Goal: Task Accomplishment & Management: Use online tool/utility

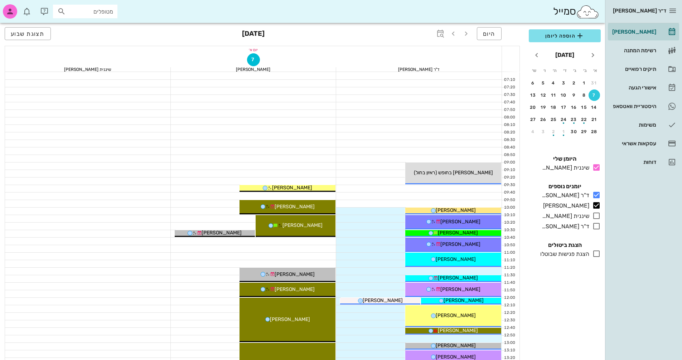
scroll to position [165, 0]
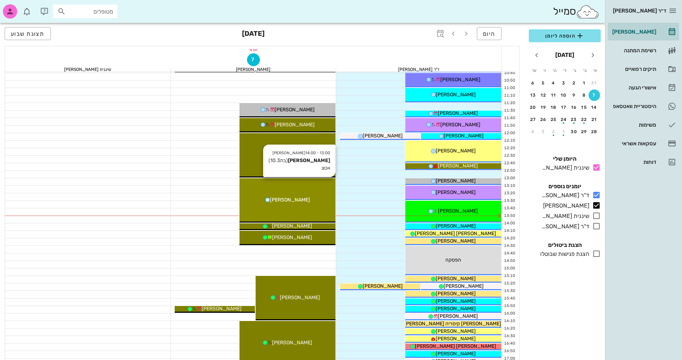
click at [309, 203] on div "[PERSON_NAME]" at bounding box center [287, 200] width 96 height 8
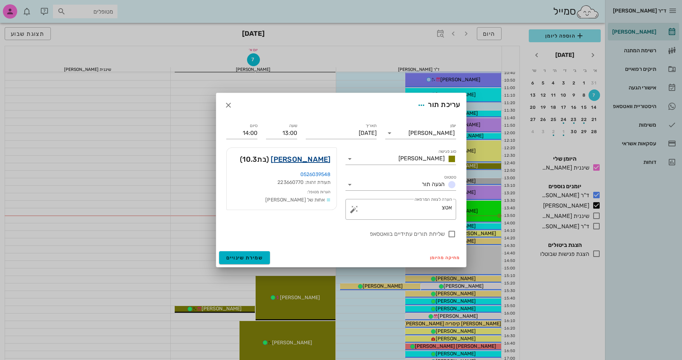
click at [318, 160] on link "[PERSON_NAME]" at bounding box center [301, 159] width 60 height 11
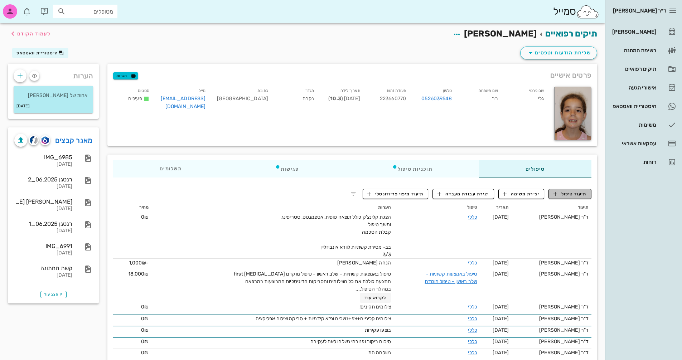
click at [575, 196] on span "תיעוד טיפול" at bounding box center [569, 194] width 33 height 6
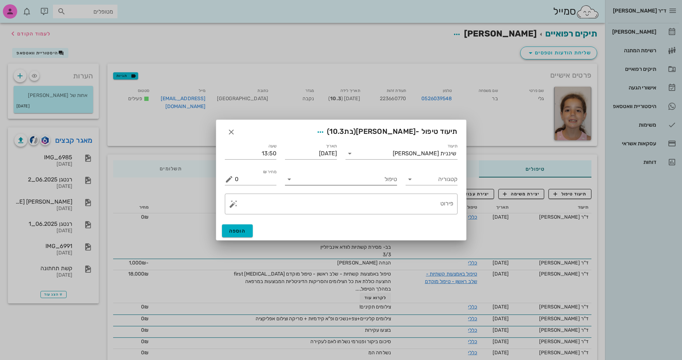
click at [386, 181] on input "טיפול" at bounding box center [346, 179] width 102 height 11
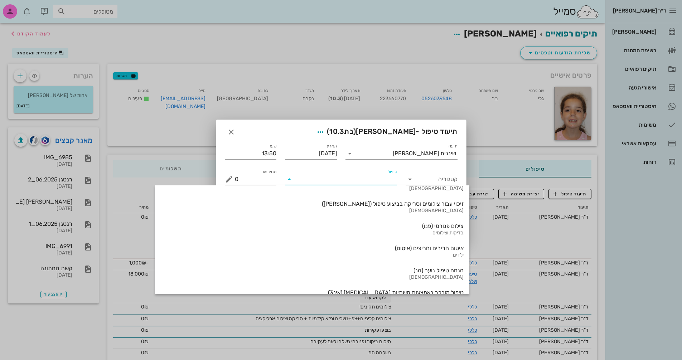
scroll to position [769, 0]
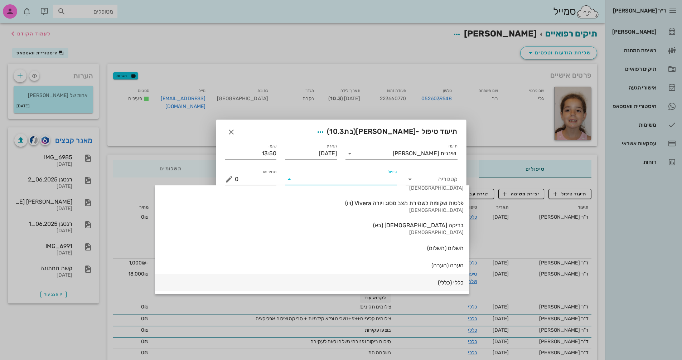
click at [379, 285] on div "כללי (כללי)" at bounding box center [312, 282] width 303 height 7
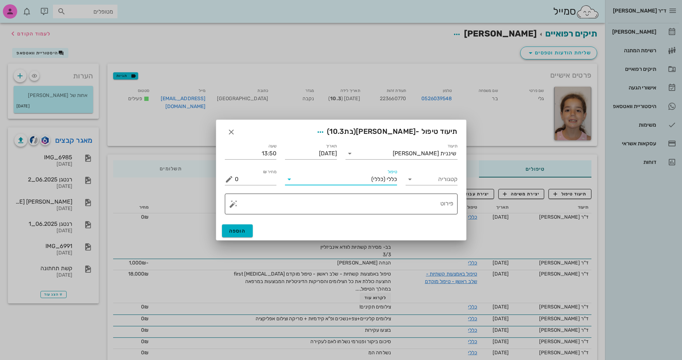
click at [232, 205] on button "button" at bounding box center [233, 204] width 9 height 9
click at [245, 175] on div "[MEDICAL_DATA]" at bounding box center [258, 175] width 58 height 14
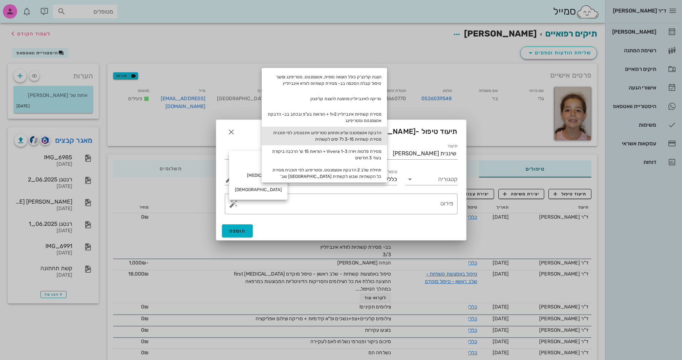
click at [358, 135] on div "הדבקת אטצמטנס עליון ותחתון סטריפינג אינטנסיב לפי תוכנית מסירת קשתיות 3-15 ל7 ימ…" at bounding box center [324, 136] width 125 height 19
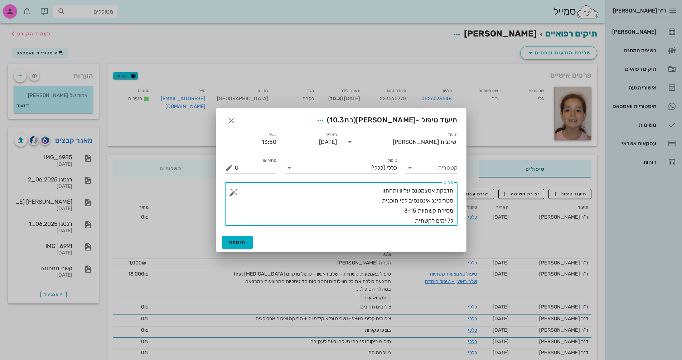
drag, startPoint x: 412, startPoint y: 210, endPoint x: 416, endPoint y: 210, distance: 4.7
click at [416, 210] on textarea "הדבקת אטצמטנס עליון ותחתון סטריפינג אינטנסיב לפי תוכנית מסירת קשתיות 3-15 ל7 ימ…" at bounding box center [344, 206] width 218 height 40
click at [391, 221] on textarea "הדבקת אטצמטנס עליון ותחתון סטריפינג אינטנסיב לפי תוכנית מסירת קשתיות 3-21 ל7 ימ…" at bounding box center [344, 206] width 218 height 40
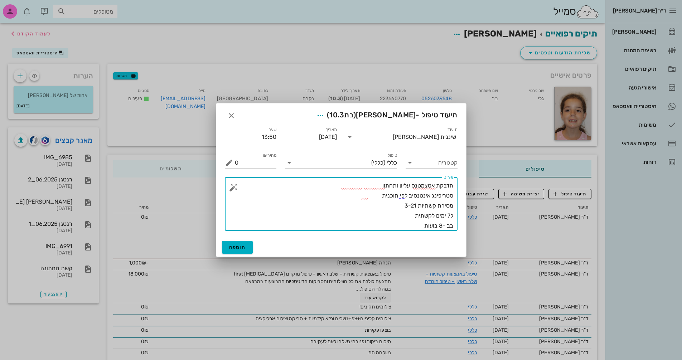
click at [437, 226] on textarea "הדבקת אטצמטנס עליון ותחתון סטריפינג אינטנסיב לפי תוכנית מסירת קשתיות 3-21 ל7 ימ…" at bounding box center [344, 206] width 218 height 50
click at [375, 186] on textarea "הדבקת אטצמטנס עליון ותחתון סטריפינג אינטנסיב לפי תוכנית מסירת קשתיות 3-21 ל7 ימ…" at bounding box center [344, 206] width 218 height 50
type textarea "הדבקת אטצמטנס עליון ותחתון שלב 1 סטריפינג אינטנסיב לפי תוכנית מסירת קשתיות 3-21…"
click at [233, 249] on span "הוספה" at bounding box center [237, 247] width 17 height 6
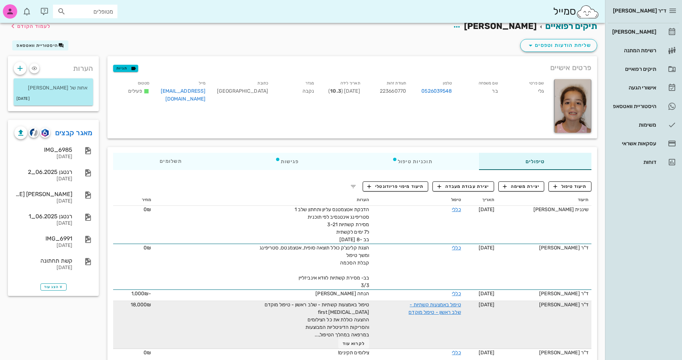
scroll to position [0, 0]
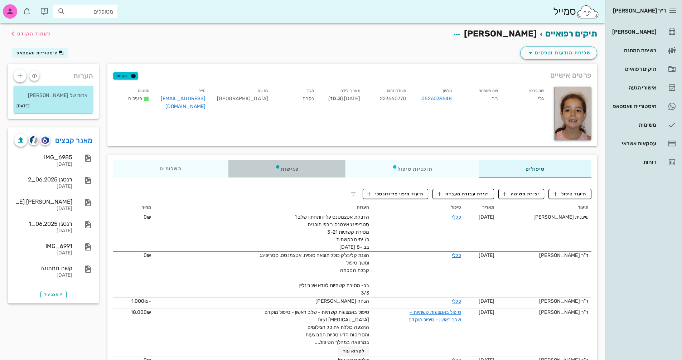
click at [294, 168] on div "פגישות" at bounding box center [286, 168] width 117 height 17
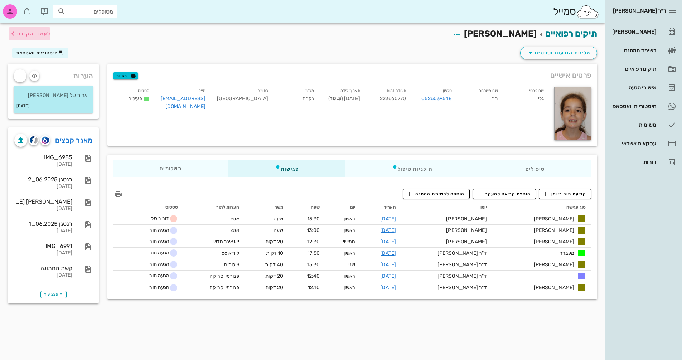
click at [29, 34] on span "לעמוד הקודם" at bounding box center [33, 34] width 33 height 6
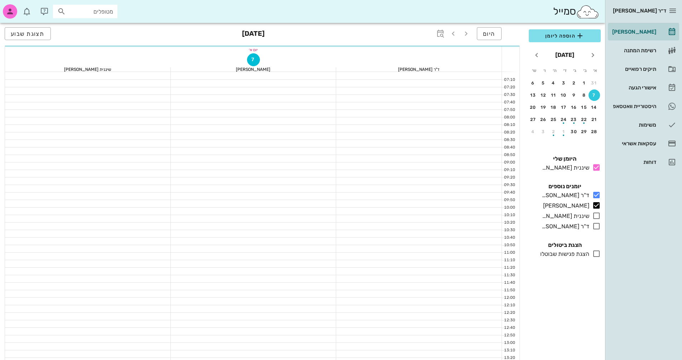
scroll to position [165, 0]
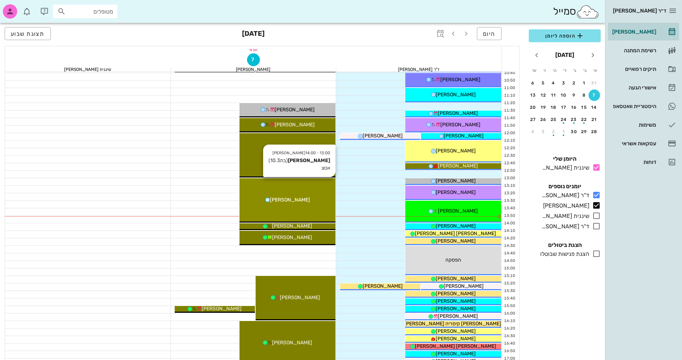
click at [289, 192] on div "13:00 - 14:00 [PERSON_NAME] (בת 10.3 ) אטצ [PERSON_NAME]" at bounding box center [287, 200] width 96 height 44
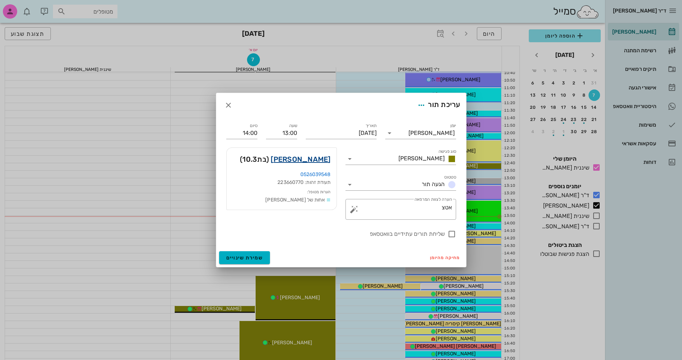
click at [319, 156] on link "[PERSON_NAME]" at bounding box center [301, 159] width 60 height 11
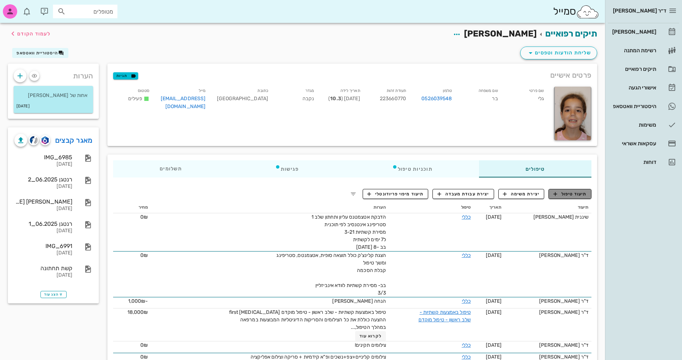
click at [573, 193] on span "תיעוד טיפול" at bounding box center [569, 194] width 33 height 6
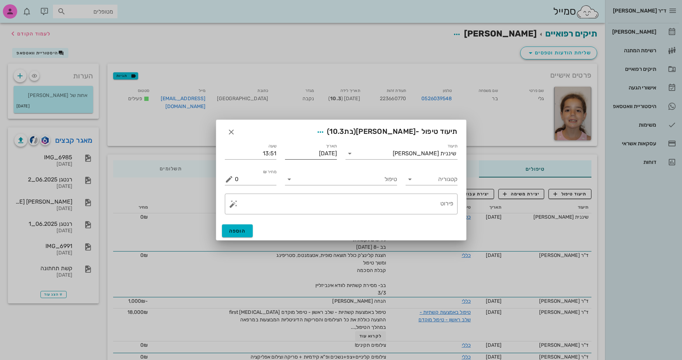
click at [306, 151] on input "[DATE]" at bounding box center [311, 153] width 52 height 11
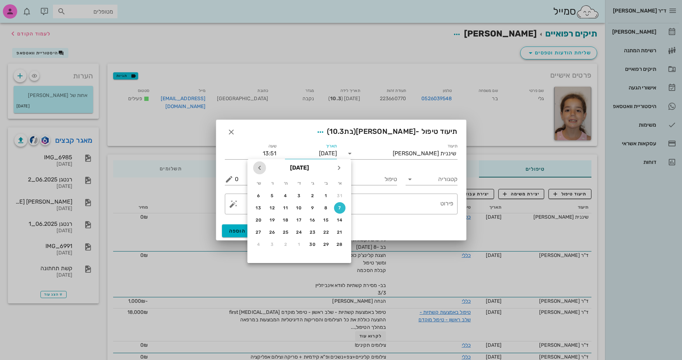
click at [259, 167] on icon "חודש הבא" at bounding box center [259, 168] width 9 height 9
click at [337, 166] on icon "חודש שעבר" at bounding box center [339, 168] width 9 height 9
click at [285, 232] on div "21" at bounding box center [285, 232] width 11 height 5
type input "[DATE]"
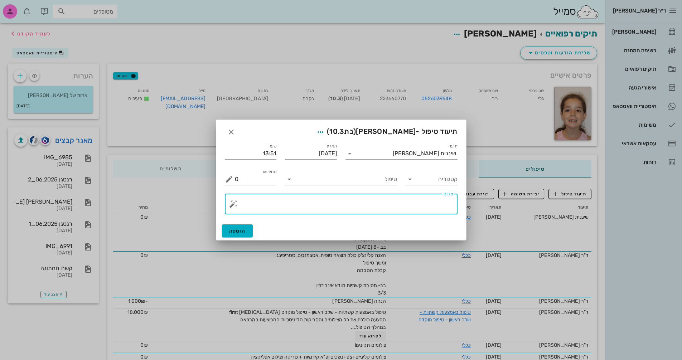
click at [436, 205] on textarea "פירוט" at bounding box center [344, 205] width 218 height 17
click at [244, 231] on span "הוספה" at bounding box center [237, 231] width 17 height 6
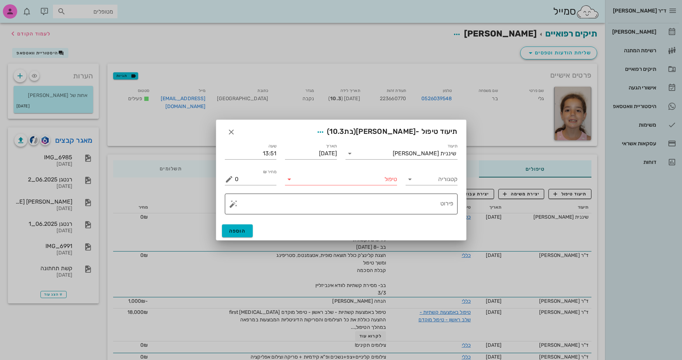
click at [231, 201] on button "button" at bounding box center [233, 204] width 9 height 9
click at [249, 173] on div "[MEDICAL_DATA]" at bounding box center [258, 175] width 58 height 14
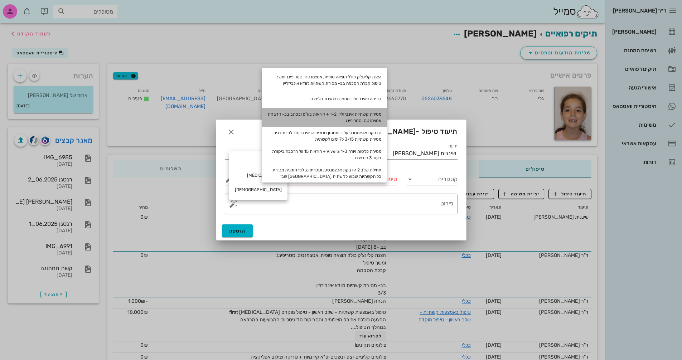
click at [359, 117] on div "מסירת קשתיות אינביזליין 1+2 + הוראות בע"פ ובכתב בב- הדבקת אטצמנטס וסטריפינג" at bounding box center [324, 117] width 125 height 19
type textarea "מסירת קשתיות אינביזליין 1+2 + הוראות בע"פ ובכתב בב- הדבקת אטצמנטס וסטריפינג"
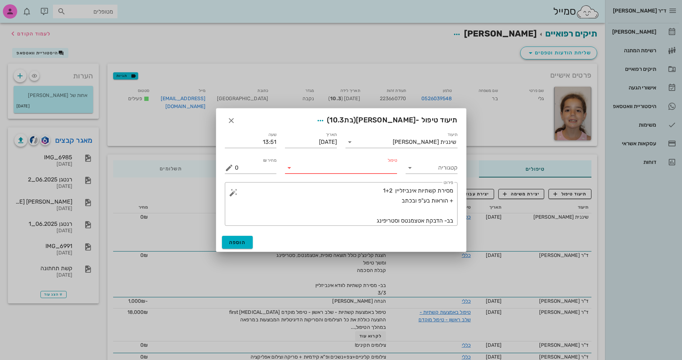
click at [349, 171] on input "טיפול" at bounding box center [346, 167] width 102 height 11
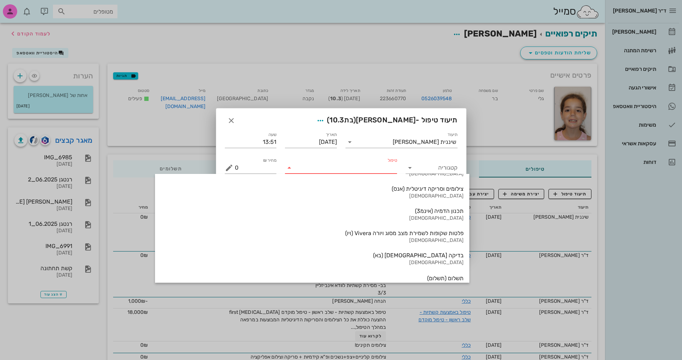
scroll to position [769, 0]
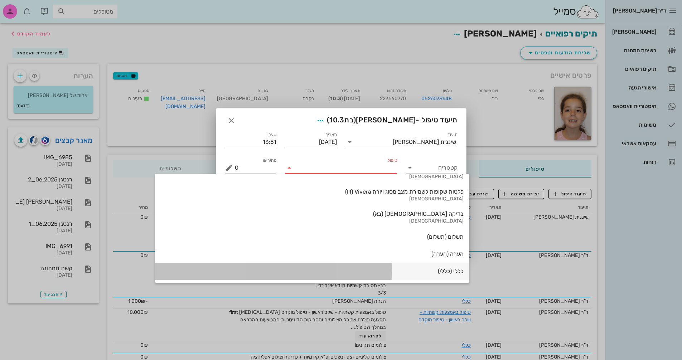
click at [383, 268] on div "כללי (כללי)" at bounding box center [312, 271] width 303 height 7
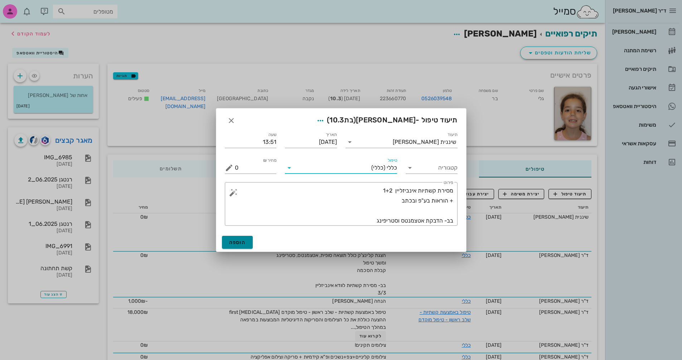
click at [242, 240] on span "הוספה" at bounding box center [237, 242] width 17 height 6
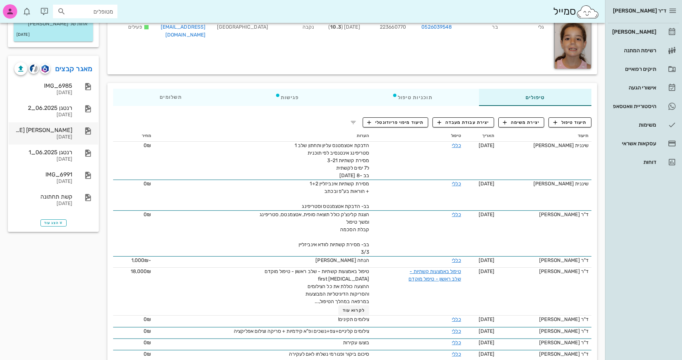
scroll to position [0, 0]
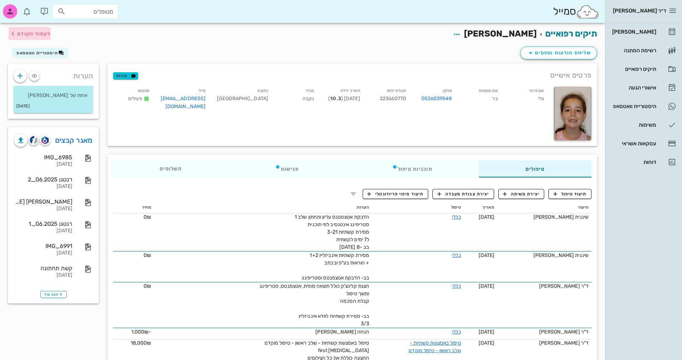
click at [25, 33] on span "לעמוד הקודם" at bounding box center [33, 34] width 33 height 6
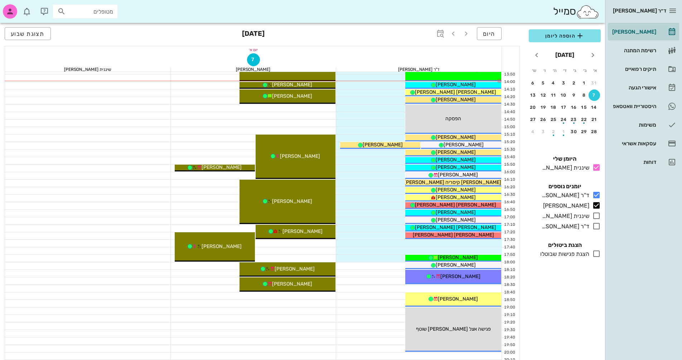
scroll to position [200, 0]
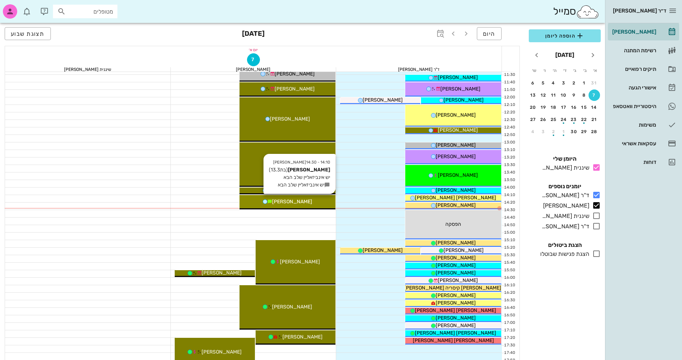
click at [321, 204] on div "[PERSON_NAME]" at bounding box center [287, 202] width 96 height 8
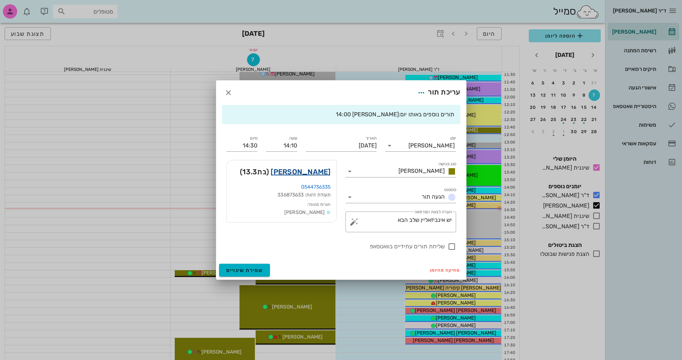
click at [315, 173] on link "[PERSON_NAME]" at bounding box center [301, 171] width 60 height 11
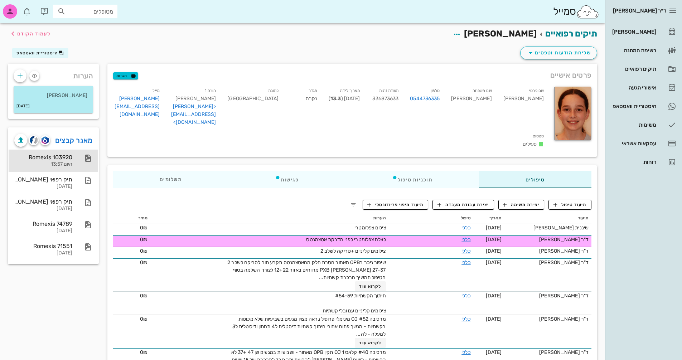
click at [68, 161] on div "היום 13:57" at bounding box center [43, 164] width 58 height 6
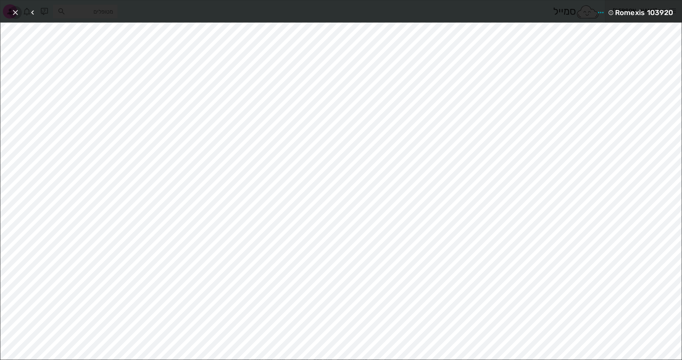
click at [15, 13] on icon "button" at bounding box center [15, 12] width 9 height 9
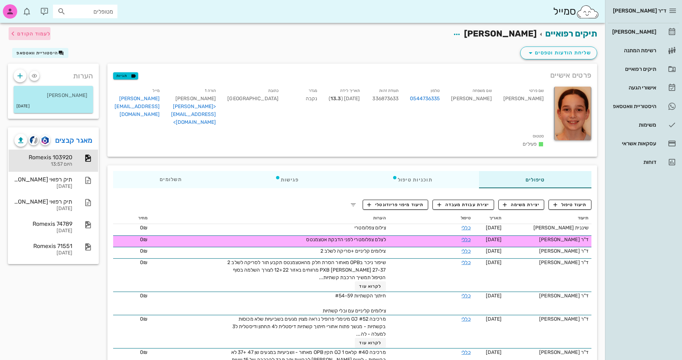
click at [48, 34] on span "לעמוד הקודם" at bounding box center [33, 34] width 33 height 6
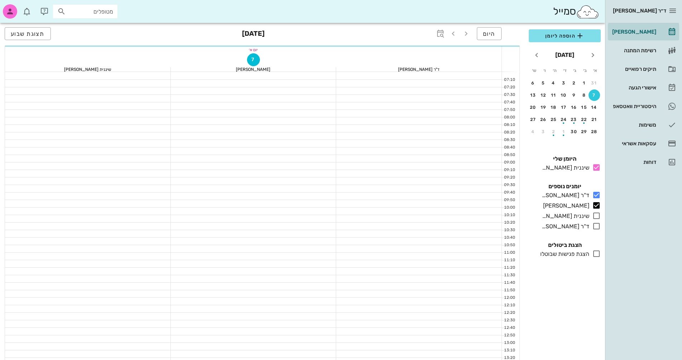
scroll to position [200, 0]
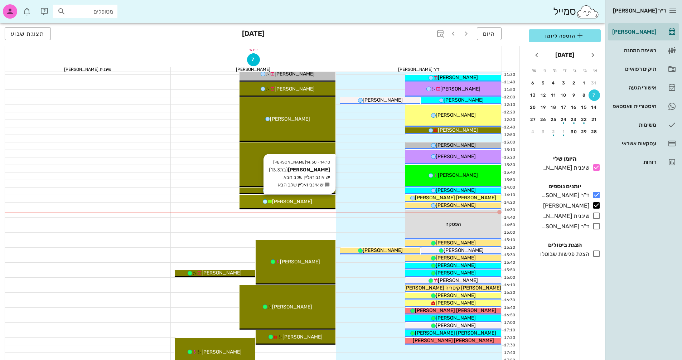
click at [315, 198] on div "[PERSON_NAME]" at bounding box center [287, 202] width 96 height 8
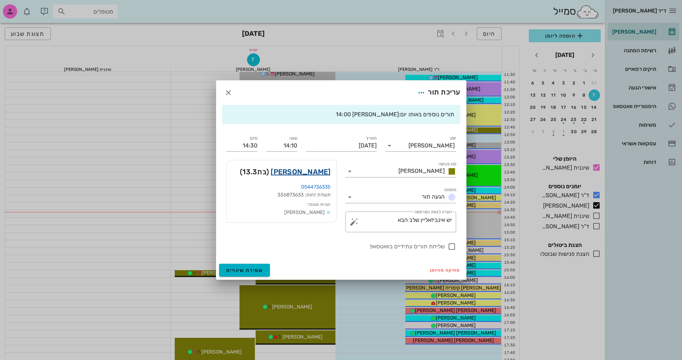
click at [315, 173] on link "[PERSON_NAME]" at bounding box center [301, 171] width 60 height 11
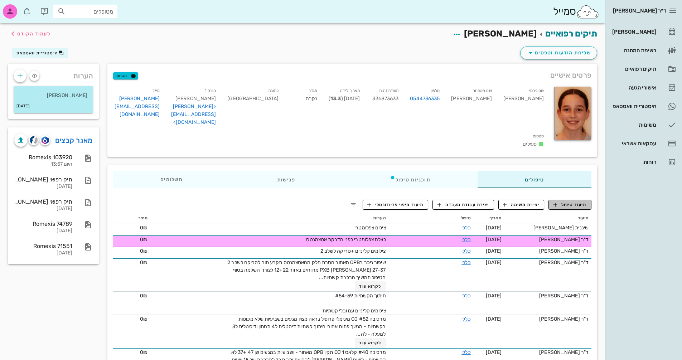
click at [564, 202] on span "תיעוד טיפול" at bounding box center [569, 205] width 33 height 6
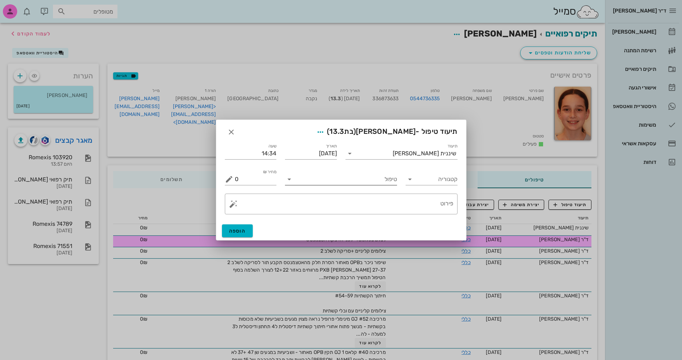
click at [382, 183] on input "טיפול" at bounding box center [346, 179] width 102 height 11
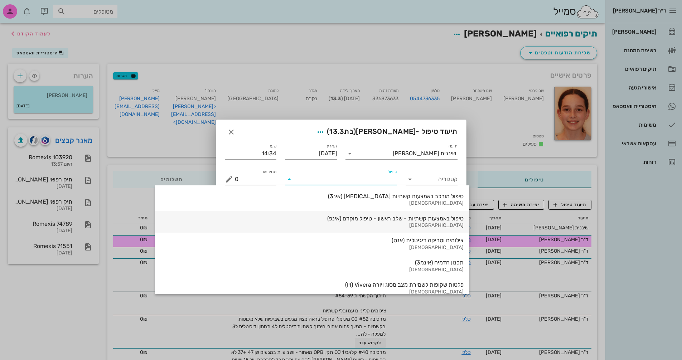
scroll to position [769, 0]
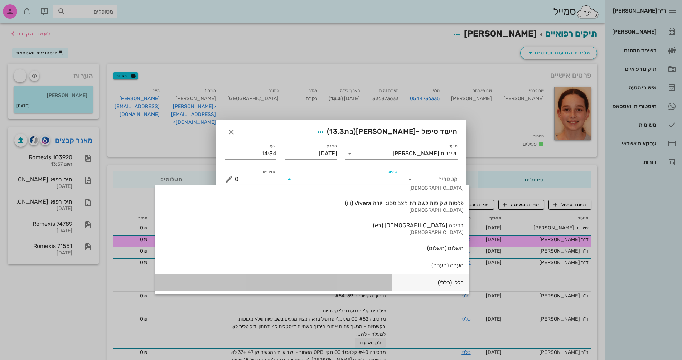
click at [385, 289] on div "כללי (כללי)" at bounding box center [312, 283] width 303 height 16
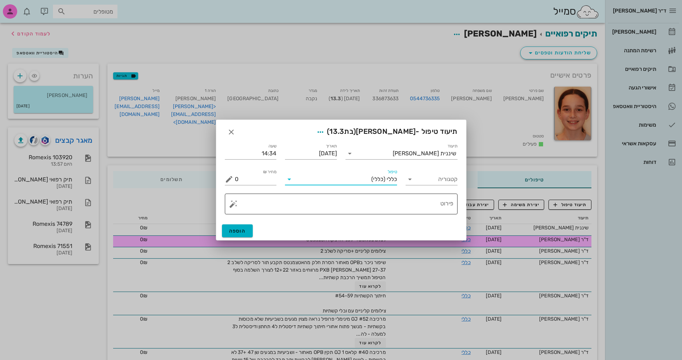
click at [233, 204] on button "button" at bounding box center [233, 204] width 9 height 9
click at [244, 171] on div "[MEDICAL_DATA]" at bounding box center [258, 175] width 58 height 14
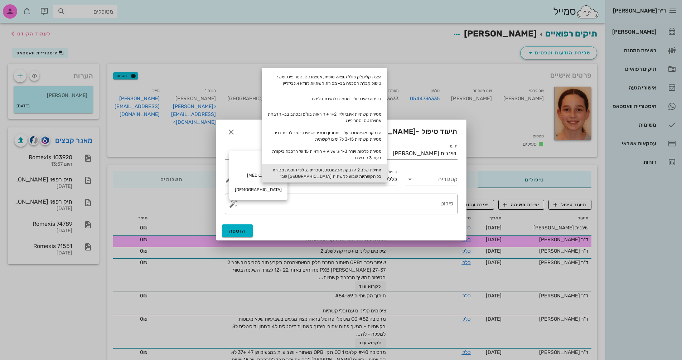
click at [371, 172] on div "תחילת שלב 2 הדבקת אטצמנטס, וסטריפינג לפי תוכנית מסירת כל הקשתיות שבוע לקשתית [G…" at bounding box center [324, 173] width 125 height 19
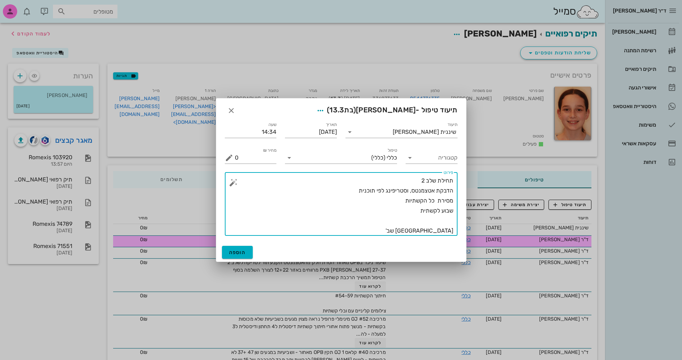
click at [396, 199] on textarea "תחילת שלב 2 הדבקת אטצמנטס, וסטריפינג לפי תוכנית מסירת כל הקשתיות שבוע לקשתית [G…" at bounding box center [344, 206] width 218 height 60
click at [411, 210] on textarea "תחילת שלב 2 הדבקת אטצמנטס, וסטריפינג לפי תוכנית מסירת כל הקשתיות 1-12 שבוע לקשת…" at bounding box center [344, 206] width 218 height 60
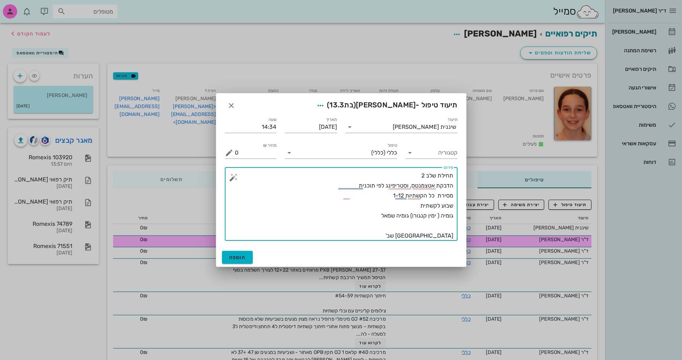
click at [396, 216] on textarea "תחילת שלב 2 הדבקת אטצמנטס, וסטריפינג לפי תוכנית מסירת כל הקשתיות 1-12 שבוע לקשת…" at bounding box center [344, 206] width 218 height 70
click at [376, 214] on textarea "תחילת שלב 2 הדבקת אטצמנטס, וסטריפינג לפי תוכנית מסירת כל הקשתיות 1-12 שבוע לקשת…" at bounding box center [344, 206] width 218 height 70
click at [358, 214] on textarea "תחילת שלב 2 הדבקת אטצמנטס, וסטריפינג לפי תוכנית מסירת כל הקשתיות 1-12 שבוע לקשת…" at bounding box center [344, 206] width 218 height 70
click at [337, 215] on textarea "תחילת שלב 2 הדבקת אטצמנטס, וסטריפינג לפי תוכנית מסירת כל הקשתיות 1-12 שבוע לקשת…" at bounding box center [344, 206] width 218 height 70
type textarea "תחילת שלב 2 הדבקת אטצמנטס, וסטריפינג לפי תוכנית מסירת כל הקשתיות 1-12 שבוע לקשת…"
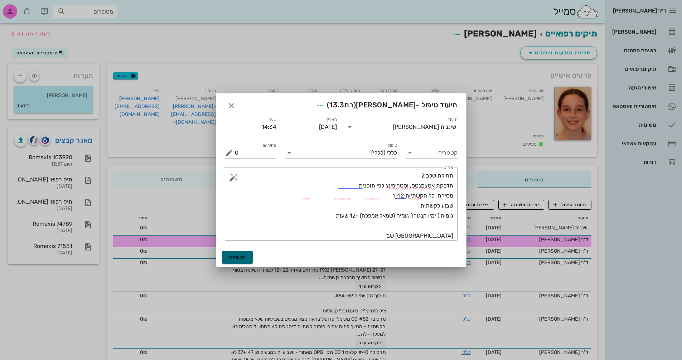
click at [241, 255] on span "הוספה" at bounding box center [237, 258] width 17 height 6
